Goal: Task Accomplishment & Management: Manage account settings

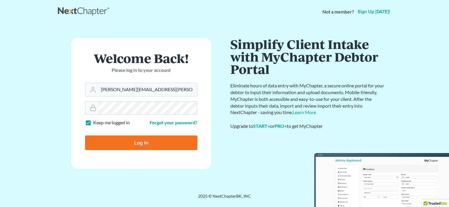
click at [168, 81] on div "Welcome Back! Please log in to your account" at bounding box center [141, 67] width 112 height 31
click at [164, 90] on input "rachel@farthing.legal" at bounding box center [148, 89] width 99 height 13
type input "[PERSON_NAME][EMAIL_ADDRESS][DOMAIN_NAME]"
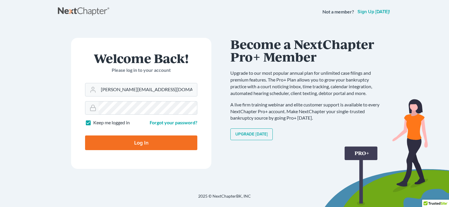
click at [128, 137] on input "Log In" at bounding box center [141, 142] width 112 height 15
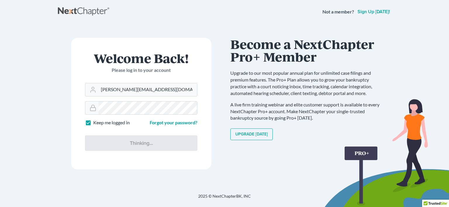
type input "Thinking..."
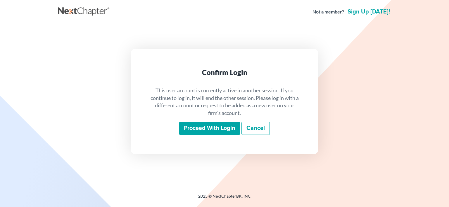
click at [224, 130] on input "Proceed with login" at bounding box center [209, 127] width 61 height 13
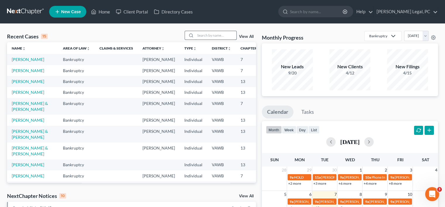
click at [216, 38] on input "search" at bounding box center [215, 35] width 41 height 8
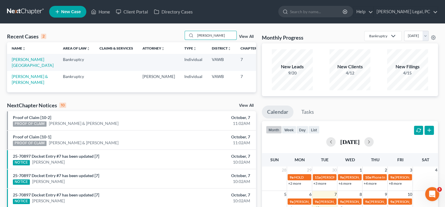
type input "saunders"
click at [243, 37] on link "View All" at bounding box center [246, 37] width 15 height 4
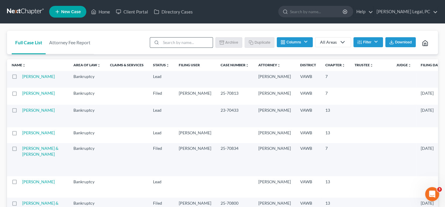
click at [181, 42] on input "search" at bounding box center [187, 42] width 52 height 10
type input "saunders"
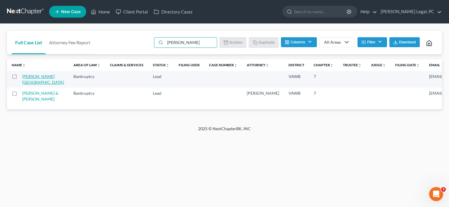
click at [30, 80] on link "[PERSON_NAME][GEOGRAPHIC_DATA]" at bounding box center [43, 79] width 42 height 11
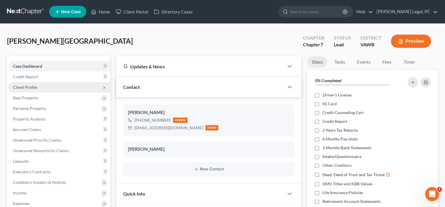
click at [21, 87] on span "Client Profile" at bounding box center [25, 87] width 24 height 5
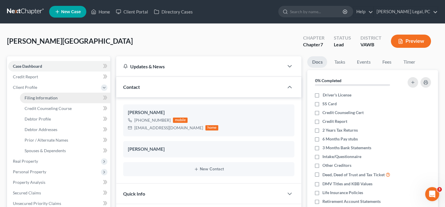
click at [30, 96] on span "Filing Information" at bounding box center [41, 97] width 33 height 5
select select "1"
select select "0"
select select "84"
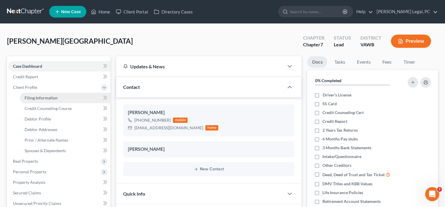
select select "48"
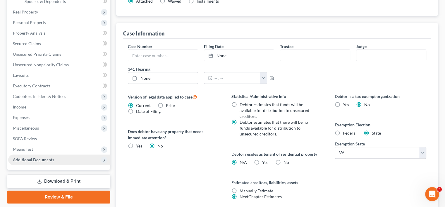
scroll to position [166, 0]
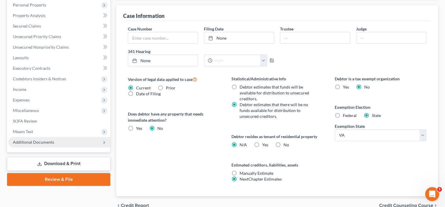
click at [23, 139] on span "Additional Documents" at bounding box center [59, 142] width 102 height 11
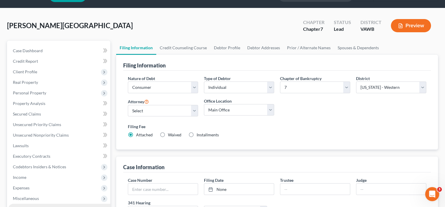
scroll to position [0, 0]
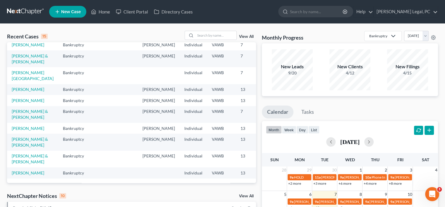
scroll to position [146, 0]
click at [22, 110] on link "[PERSON_NAME] & [PERSON_NAME]" at bounding box center [30, 114] width 36 height 11
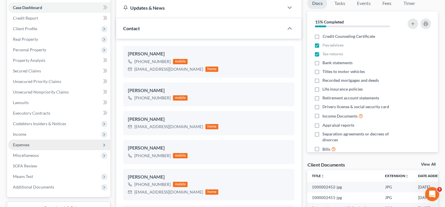
scroll to position [117, 0]
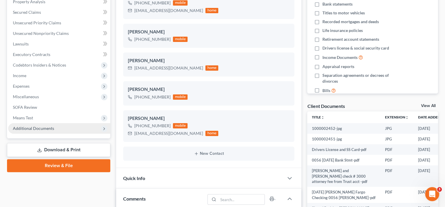
click at [42, 128] on span "Additional Documents" at bounding box center [33, 128] width 41 height 5
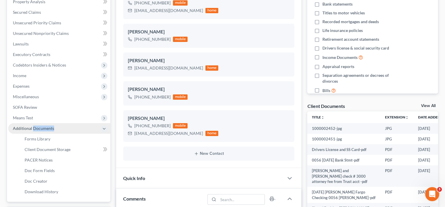
click at [42, 128] on span "Additional Documents" at bounding box center [33, 128] width 41 height 5
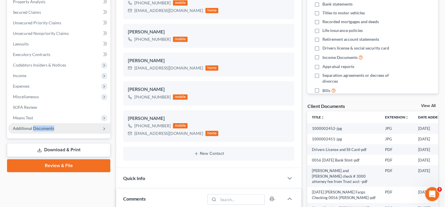
click at [47, 127] on span "Additional Documents" at bounding box center [33, 128] width 41 height 5
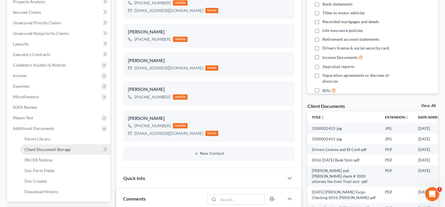
click at [46, 148] on span "Client Document Storage" at bounding box center [48, 149] width 46 height 5
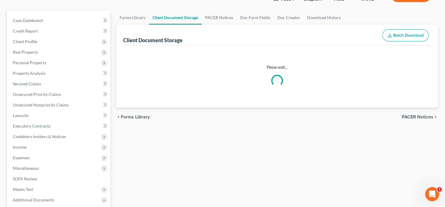
scroll to position [21, 0]
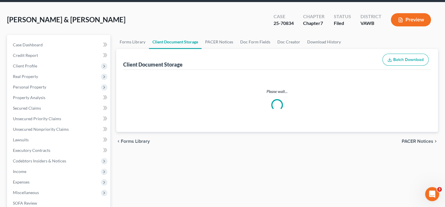
click at [46, 148] on ul "Case Dashboard Payments Invoices Payments Payments Credit Report Client Profile" at bounding box center [59, 165] width 102 height 253
select select "0"
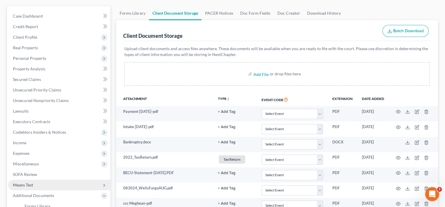
scroll to position [0, 0]
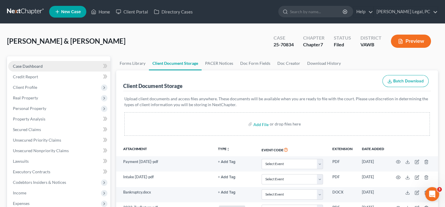
click at [30, 64] on span "Case Dashboard" at bounding box center [28, 65] width 30 height 5
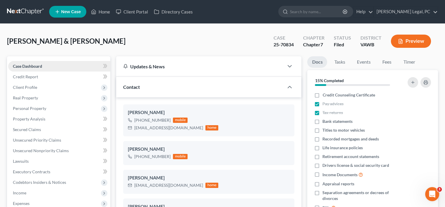
scroll to position [1209, 0]
click at [30, 66] on span "Case Dashboard" at bounding box center [27, 65] width 29 height 5
